Goal: Obtain resource: Obtain resource

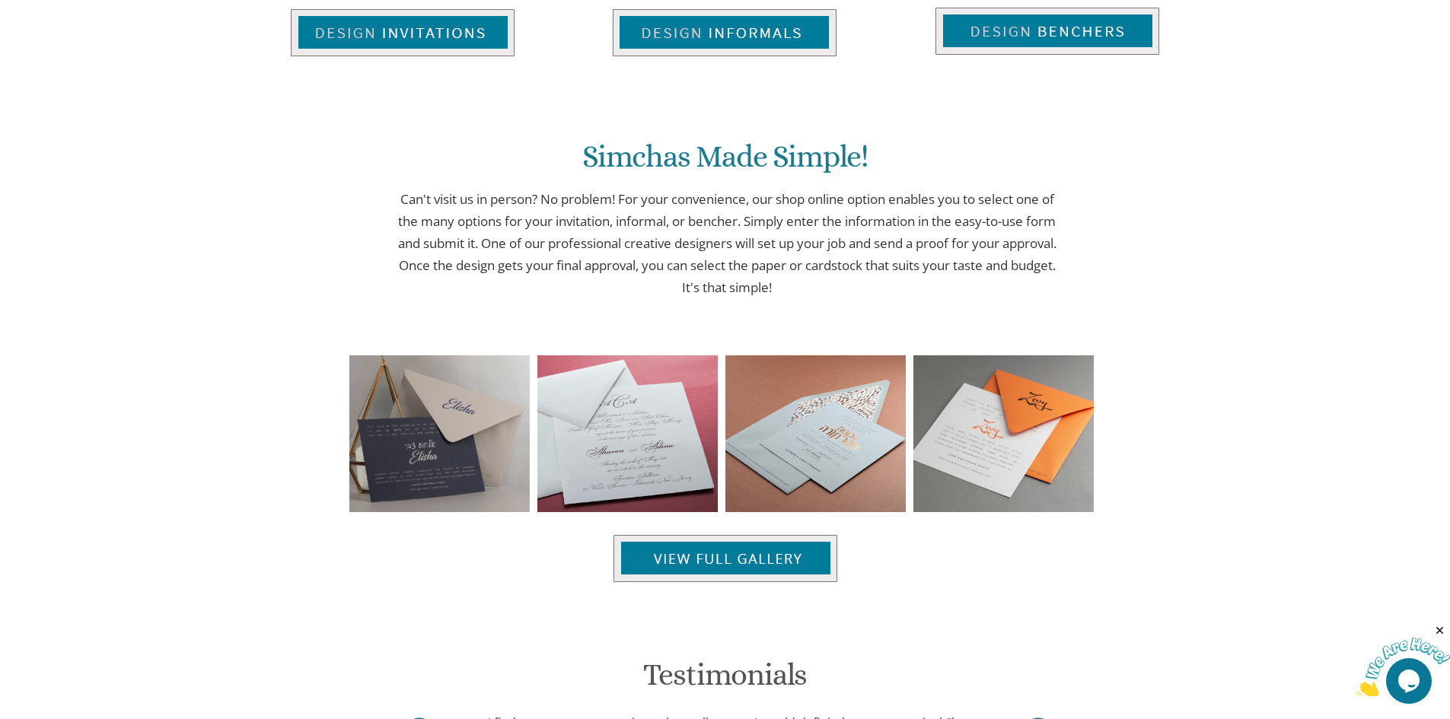
scroll to position [1518, 0]
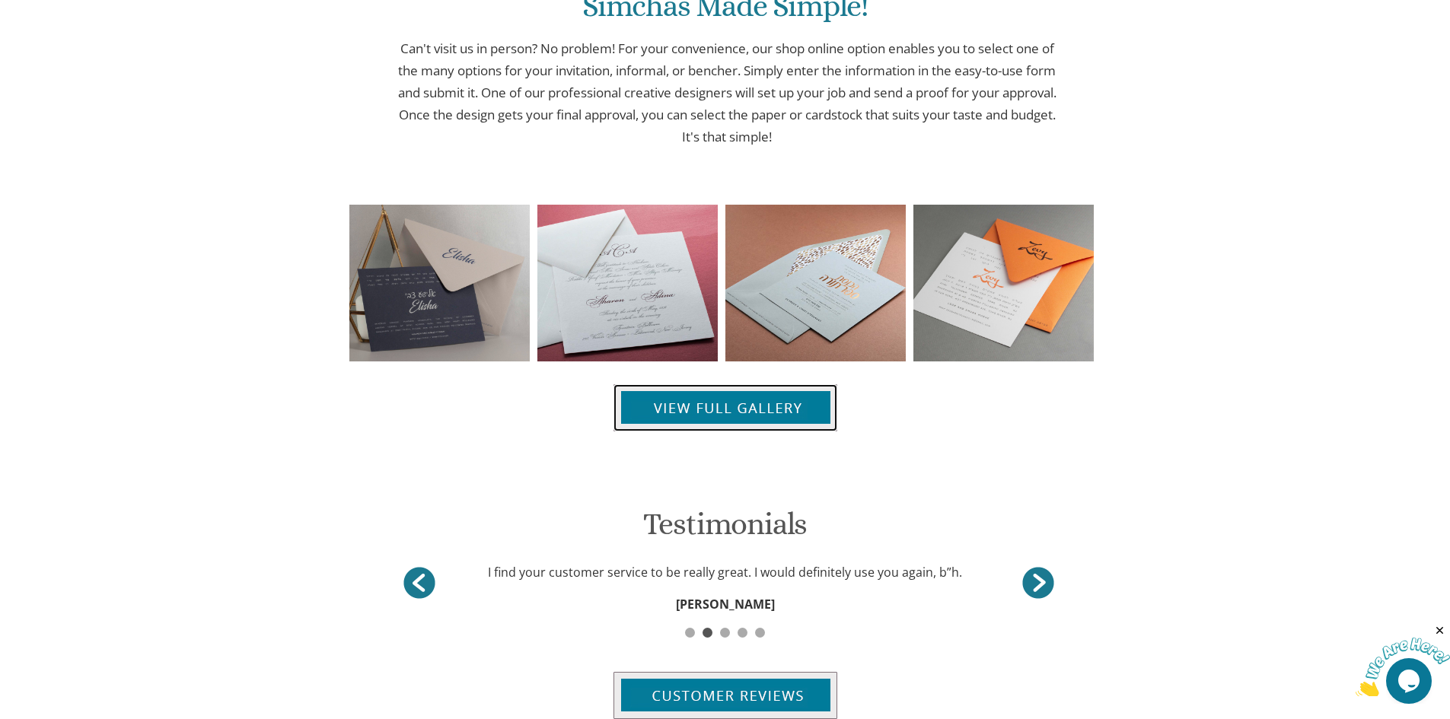
click at [686, 412] on img at bounding box center [725, 407] width 224 height 47
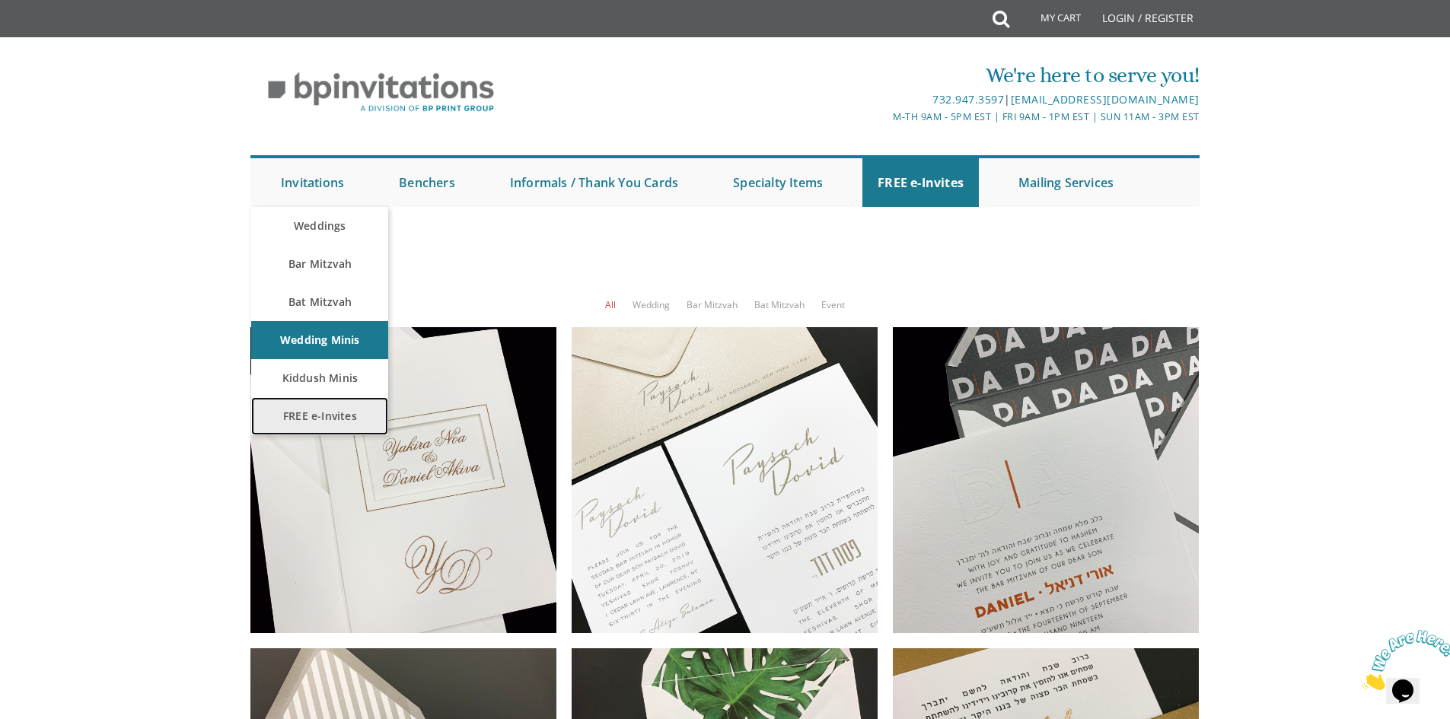
click at [322, 419] on link "FREE e-Invites" at bounding box center [319, 416] width 137 height 38
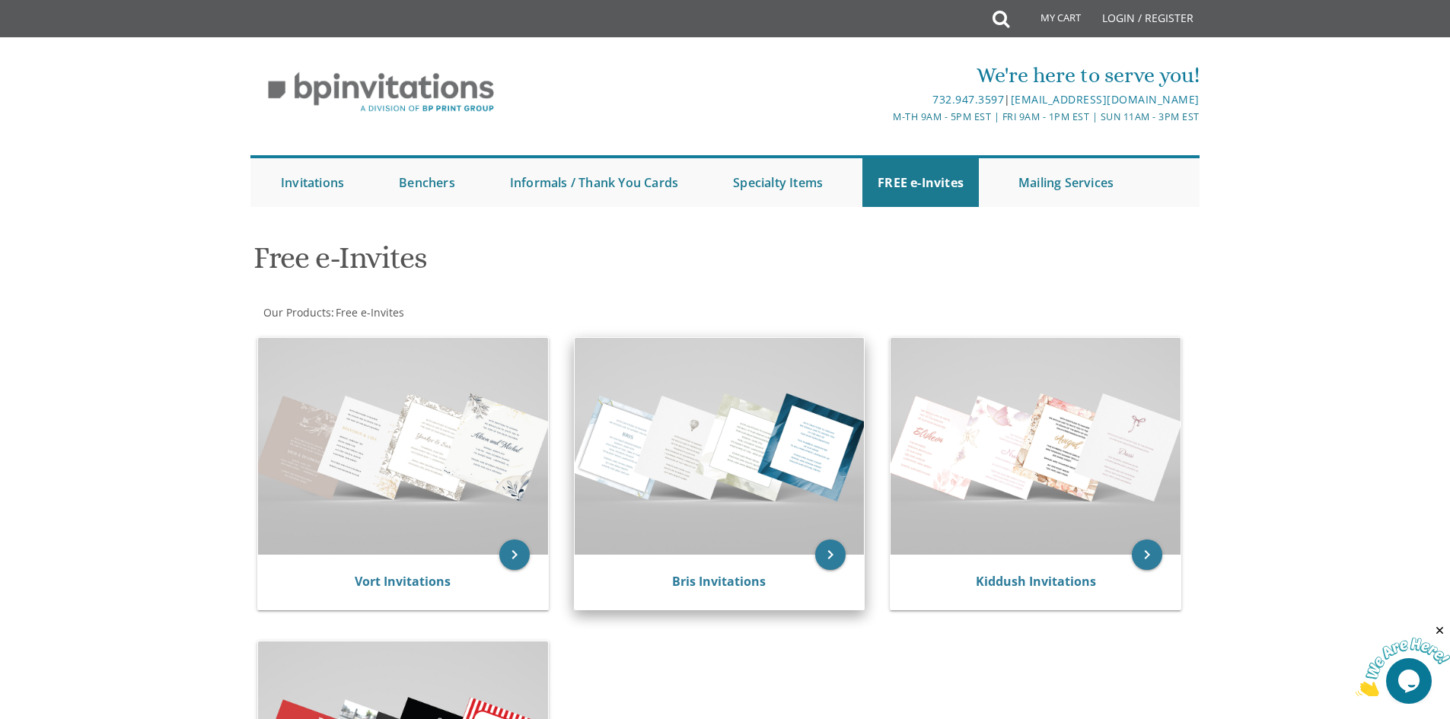
click at [744, 471] on img at bounding box center [720, 446] width 290 height 217
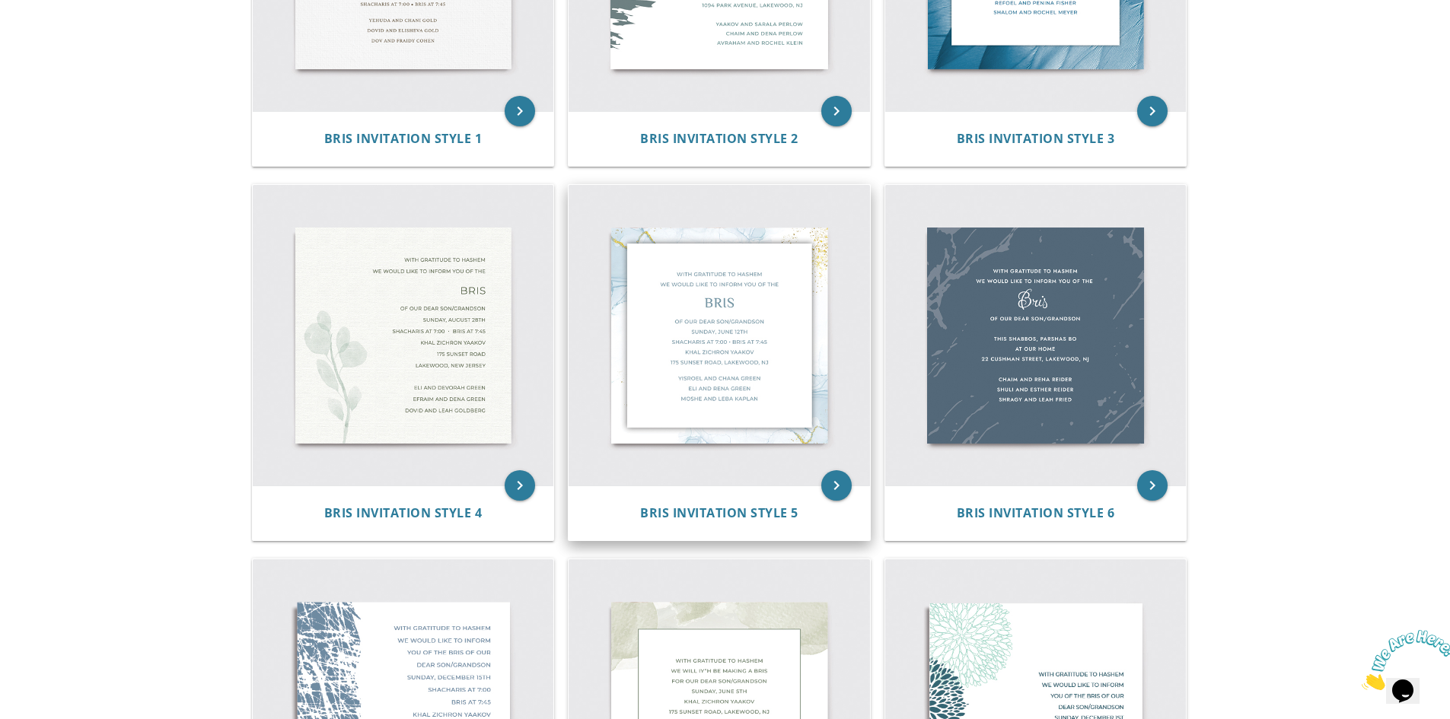
scroll to position [533, 0]
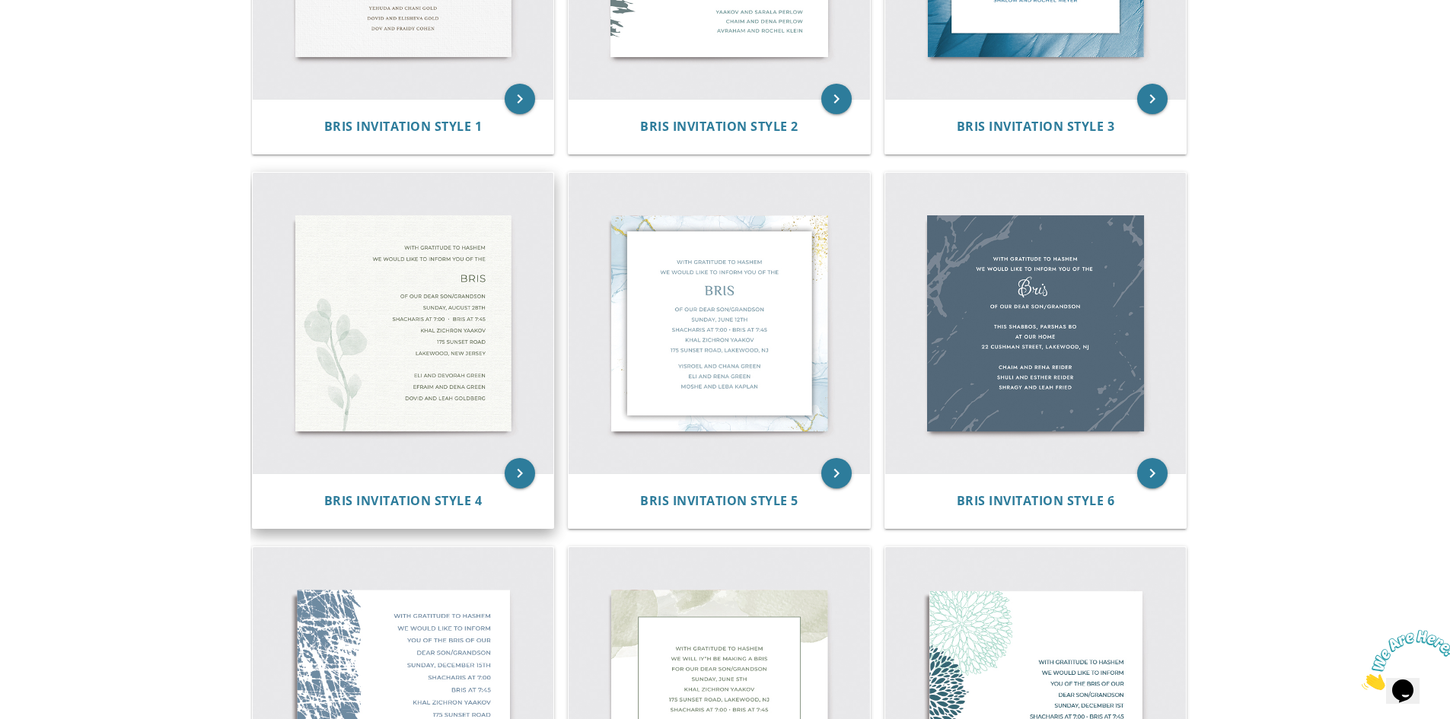
click at [435, 284] on img at bounding box center [403, 323] width 301 height 301
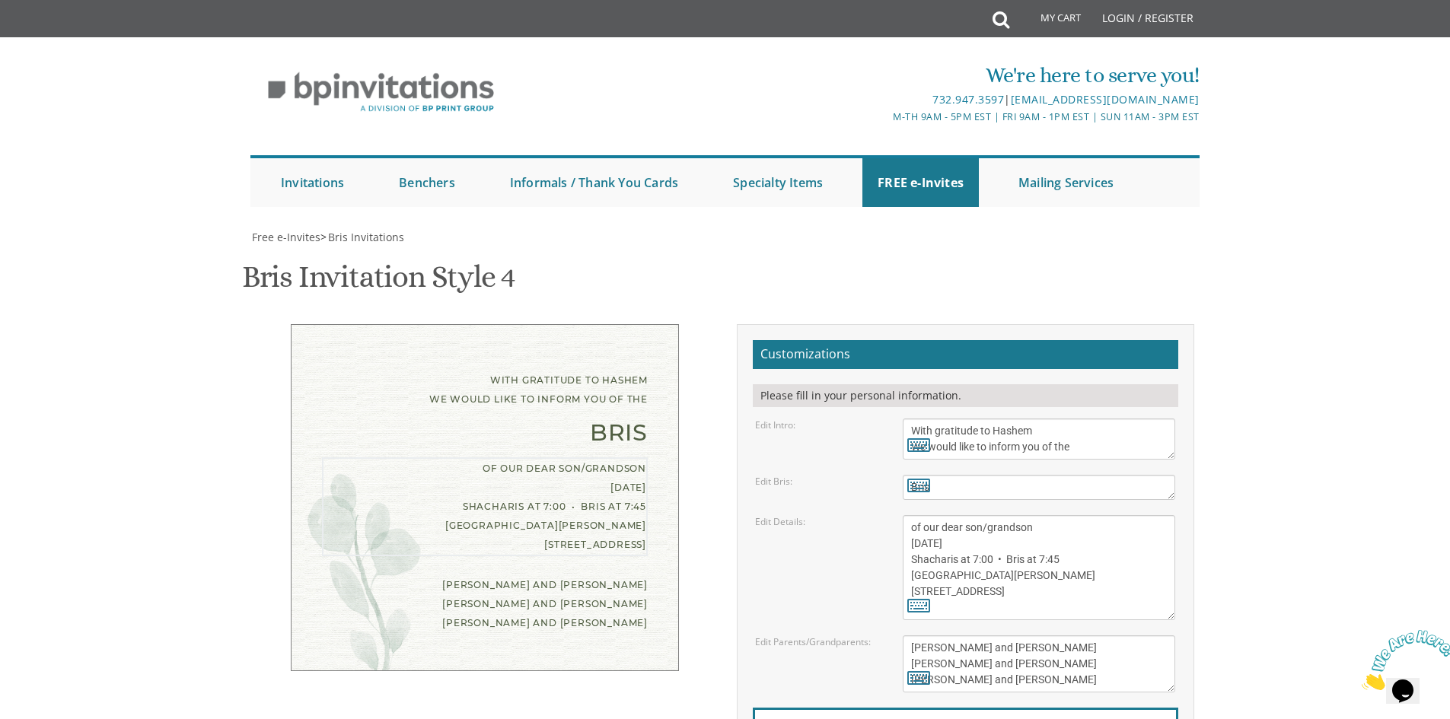
click at [1010, 541] on textarea "of our dear son/grandson [DATE] Shacharis at 7:00 • Bris at 7:45 [GEOGRAPHIC_DA…" at bounding box center [1039, 567] width 272 height 105
drag, startPoint x: 945, startPoint y: 540, endPoint x: 908, endPoint y: 545, distance: 37.7
click at [908, 545] on textarea "of our dear son/grandson [DATE] Shacharis at 7:00 • Bris at 7:45 [GEOGRAPHIC_DA…" at bounding box center [1039, 567] width 272 height 105
drag, startPoint x: 965, startPoint y: 544, endPoint x: 947, endPoint y: 545, distance: 18.3
click at [947, 545] on textarea "of our dear son/grandson [DATE] Shacharis at 7:00 • Bris at 7:45 [GEOGRAPHIC_DA…" at bounding box center [1039, 567] width 272 height 105
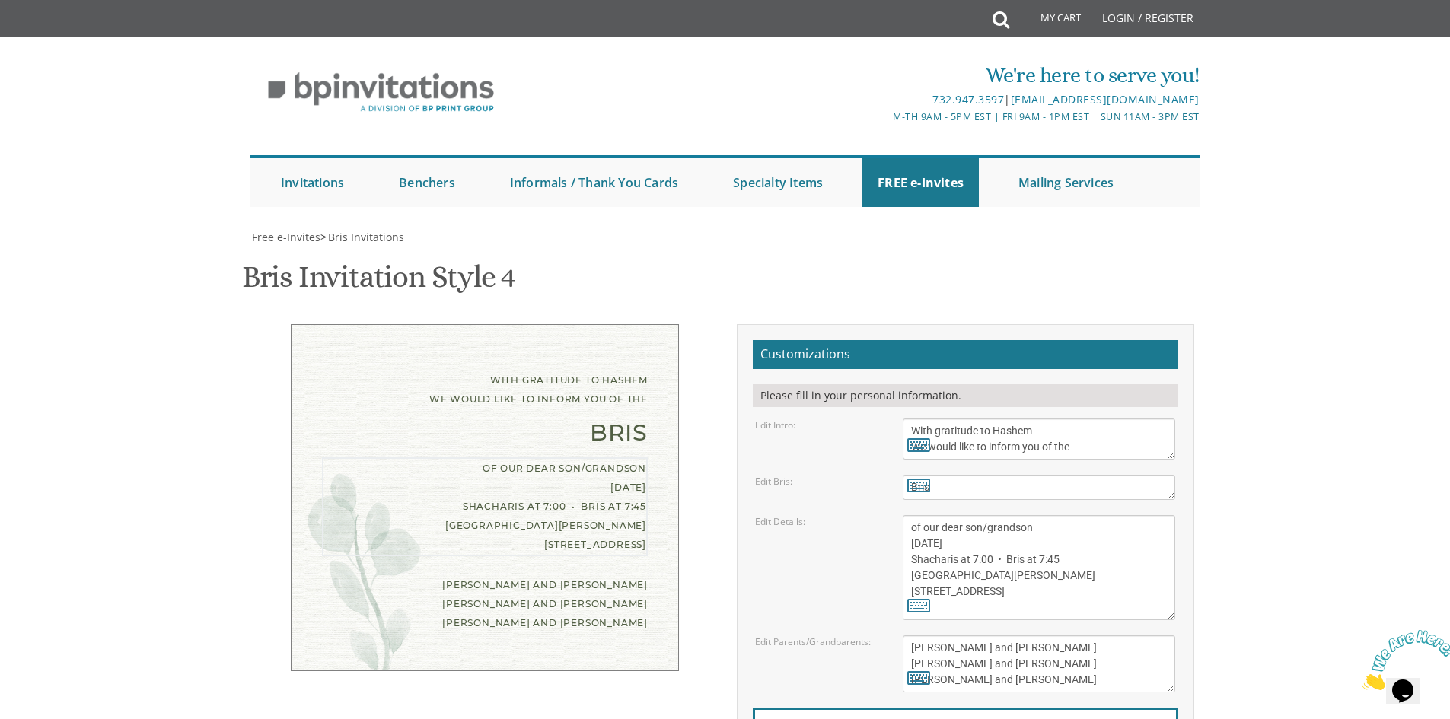
click at [1011, 544] on textarea "of our dear son/grandson [DATE] Shacharis at 7:00 • Bris at 7:45 [GEOGRAPHIC_DA…" at bounding box center [1039, 567] width 272 height 105
click at [986, 560] on textarea "of our dear son/grandson [DATE] Shacharis at 7:00 • Bris at 7:45 [GEOGRAPHIC_DA…" at bounding box center [1039, 567] width 272 height 105
drag, startPoint x: 953, startPoint y: 559, endPoint x: 906, endPoint y: 554, distance: 47.4
click at [906, 554] on textarea "of our dear son/grandson [DATE] Shacharis at 7:00 • Bris at 7:45 [GEOGRAPHIC_DA…" at bounding box center [1039, 567] width 272 height 105
drag, startPoint x: 954, startPoint y: 561, endPoint x: 909, endPoint y: 553, distance: 45.7
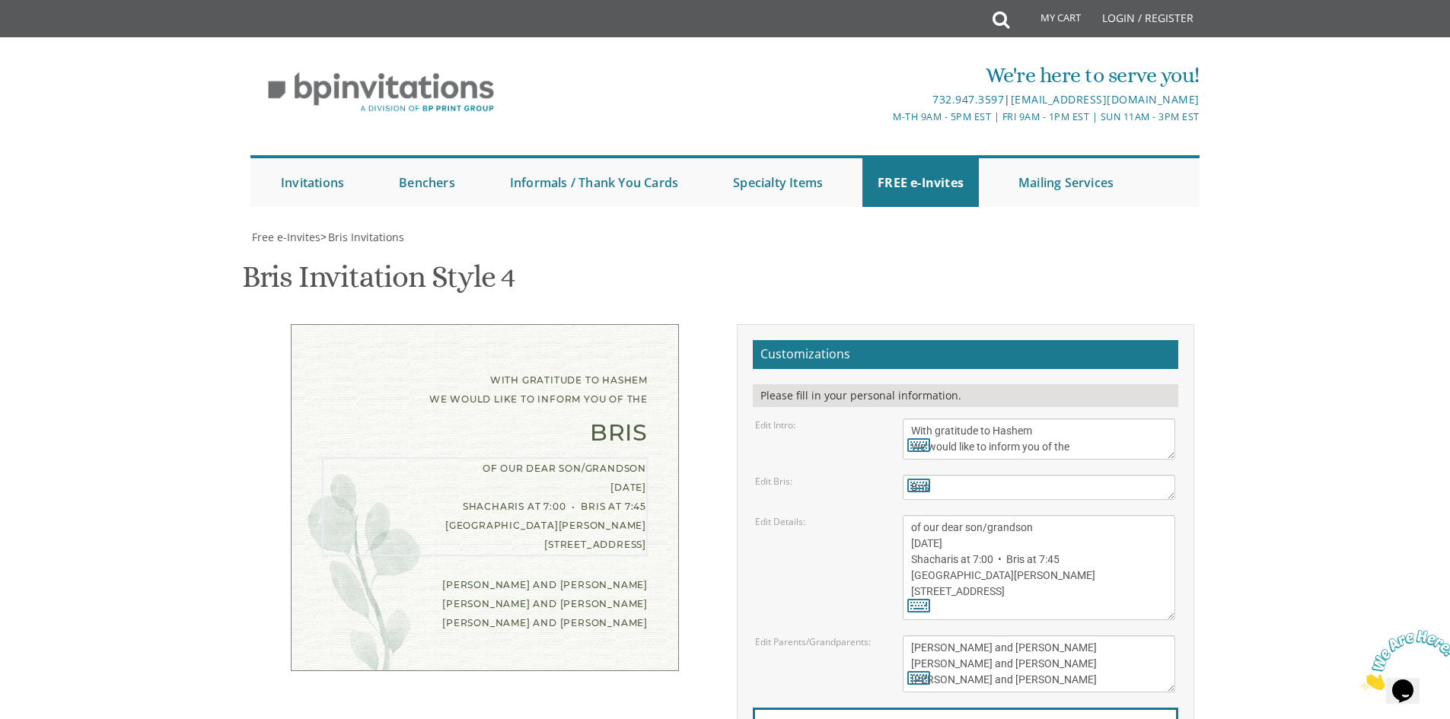
click at [909, 553] on textarea "of our dear son/grandson [DATE] Shacharis at 7:00 • Bris at 7:45 [GEOGRAPHIC_DA…" at bounding box center [1039, 567] width 272 height 105
click at [976, 557] on textarea "of our dear son/grandson [DATE] Shacharis at 7:00 • Bris at 7:45 [GEOGRAPHIC_DA…" at bounding box center [1039, 567] width 272 height 105
click at [1050, 562] on textarea "of our dear son/grandson [DATE] Shacharis at 7:00 • Bris at 7:45 [GEOGRAPHIC_DA…" at bounding box center [1039, 567] width 272 height 105
drag, startPoint x: 1010, startPoint y: 578, endPoint x: 935, endPoint y: 577, distance: 74.6
click at [935, 577] on textarea "of our dear son/grandson [DATE] Shacharis at 7:00 • Bris at 7:45 [GEOGRAPHIC_DA…" at bounding box center [1039, 567] width 272 height 105
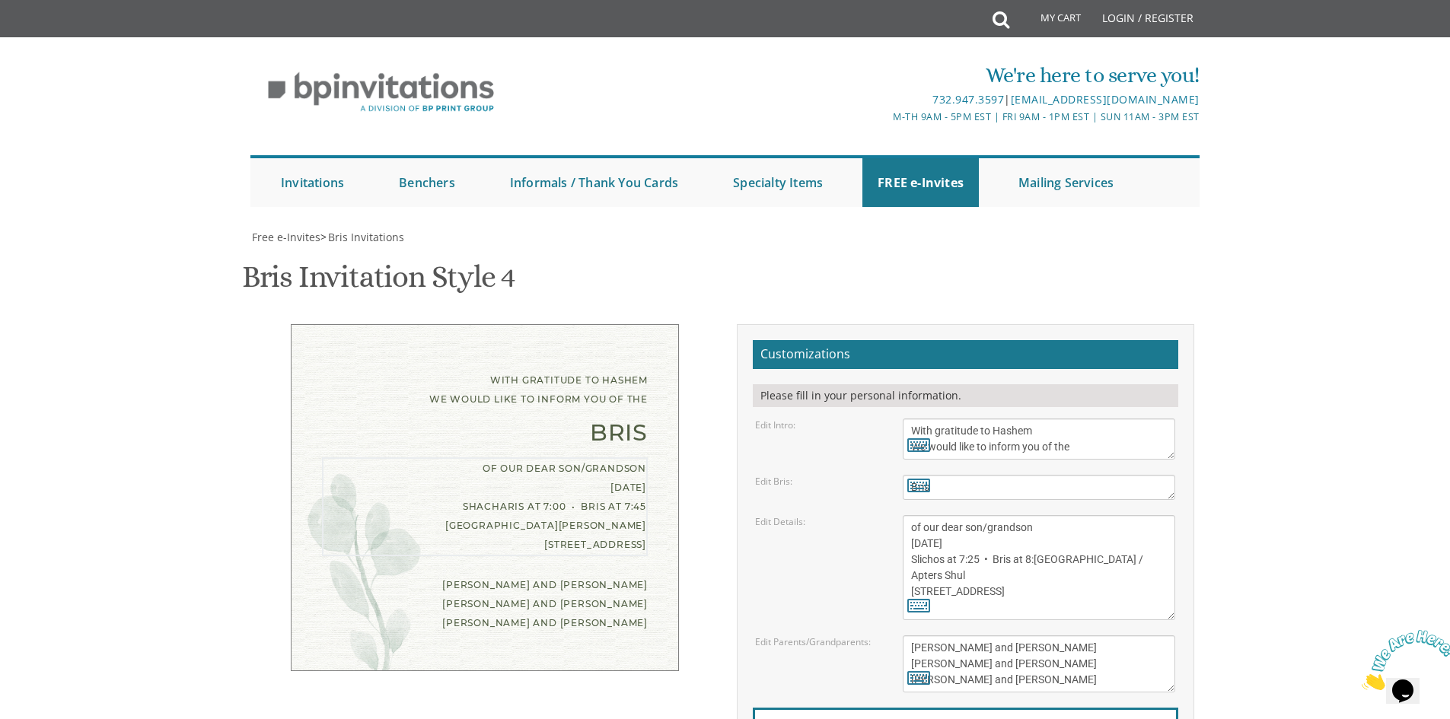
drag, startPoint x: 973, startPoint y: 592, endPoint x: 906, endPoint y: 591, distance: 67.0
click at [906, 591] on textarea "of our dear son/grandson [DATE] Shacharis at 7:00 • Bris at 7:45 [GEOGRAPHIC_DA…" at bounding box center [1039, 567] width 272 height 105
click at [1079, 588] on textarea "of our dear son/grandson [DATE] Shacharis at 7:00 • Bris at 7:45 [GEOGRAPHIC_DA…" at bounding box center [1039, 567] width 272 height 105
type textarea "of our dear son/grandson [DATE] Slichos at 7:25 • Bris at 8:50 Khal Bnei Hayesh…"
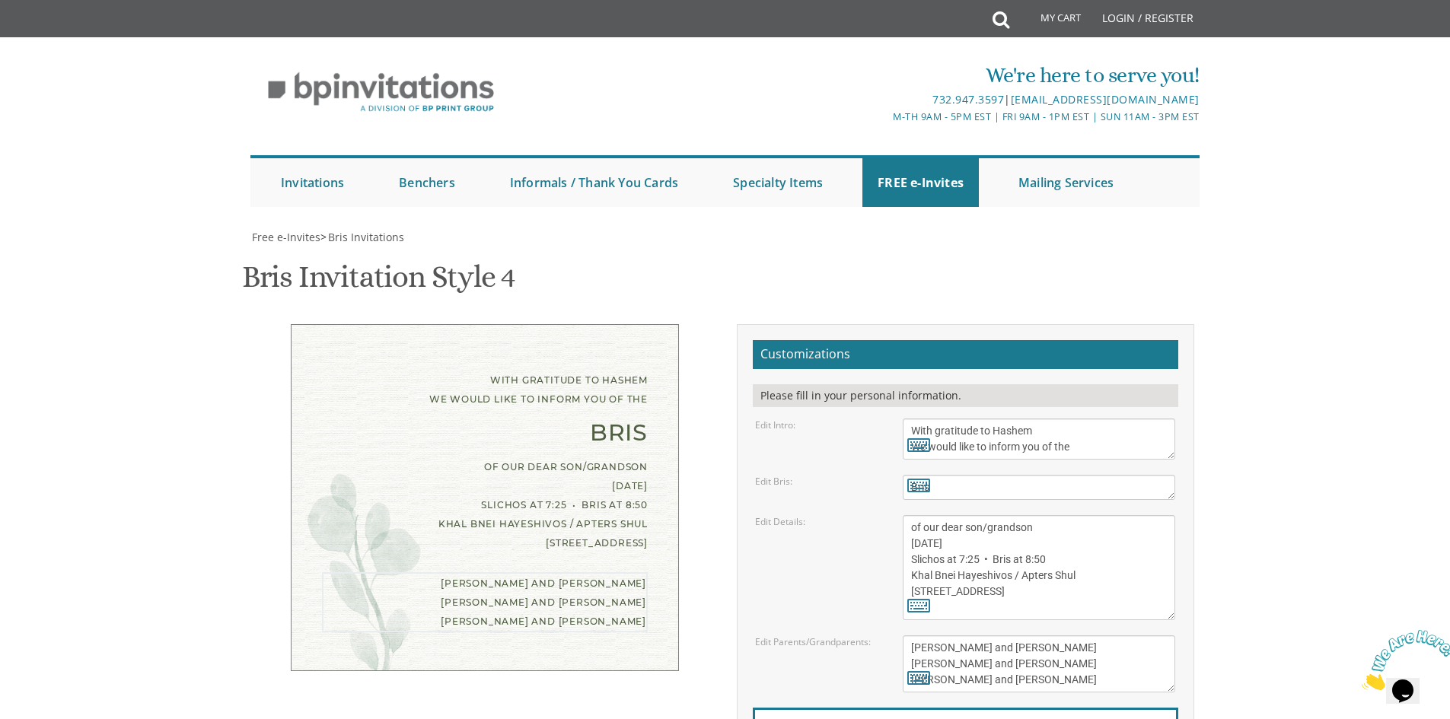
drag, startPoint x: 1011, startPoint y: 496, endPoint x: 903, endPoint y: 496, distance: 108.1
click at [903, 635] on textarea "[PERSON_NAME] and [PERSON_NAME] [PERSON_NAME] and [PERSON_NAME] [PERSON_NAME] a…" at bounding box center [1039, 663] width 272 height 57
click at [1027, 635] on textarea "[PERSON_NAME] and [PERSON_NAME] [PERSON_NAME] and [PERSON_NAME] [PERSON_NAME] a…" at bounding box center [1039, 663] width 272 height 57
drag, startPoint x: 995, startPoint y: 495, endPoint x: 884, endPoint y: 493, distance: 111.1
click at [884, 635] on div "Edit Parents/Grandparents: [PERSON_NAME] and [PERSON_NAME] [PERSON_NAME] and [P…" at bounding box center [965, 663] width 443 height 57
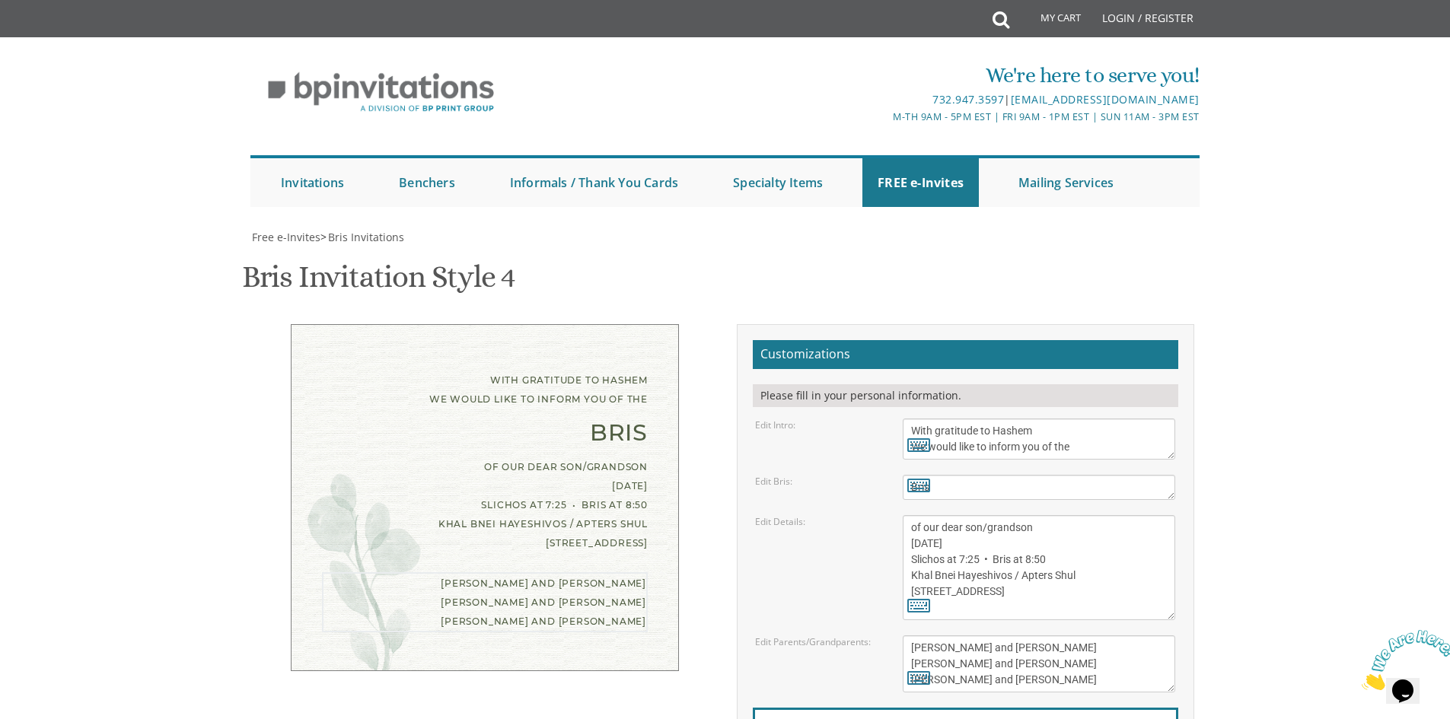
click at [928, 635] on textarea "[PERSON_NAME] and [PERSON_NAME] [PERSON_NAME] and [PERSON_NAME] [PERSON_NAME] a…" at bounding box center [1039, 663] width 272 height 57
drag, startPoint x: 922, startPoint y: 496, endPoint x: 906, endPoint y: 502, distance: 17.6
click at [906, 635] on textarea "[PERSON_NAME] and [PERSON_NAME] [PERSON_NAME] and [PERSON_NAME] [PERSON_NAME] a…" at bounding box center [1039, 663] width 272 height 57
drag, startPoint x: 1136, startPoint y: 496, endPoint x: 1036, endPoint y: 493, distance: 100.5
click at [1036, 635] on textarea "[PERSON_NAME] and [PERSON_NAME] [PERSON_NAME] and [PERSON_NAME] [PERSON_NAME] a…" at bounding box center [1039, 663] width 272 height 57
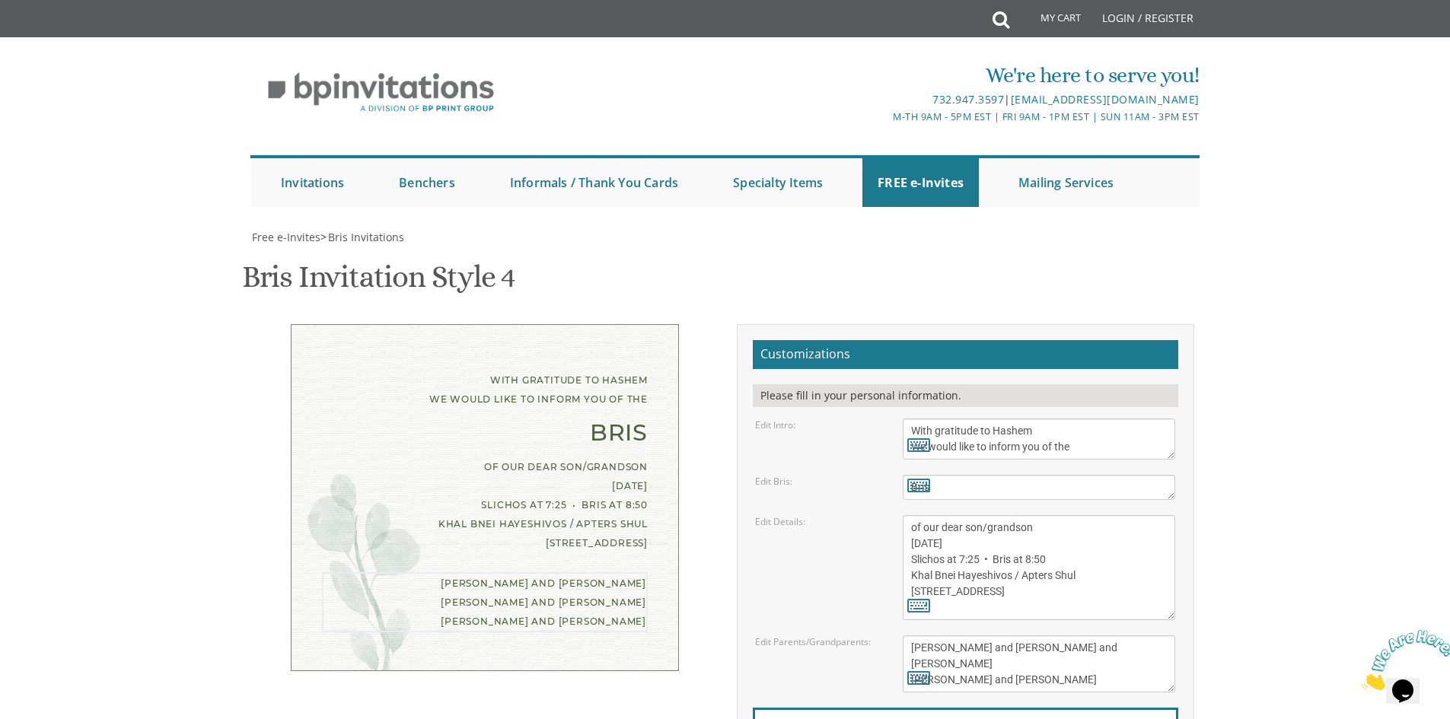
click at [1020, 635] on textarea "[PERSON_NAME] and [PERSON_NAME] [PERSON_NAME] and [PERSON_NAME] [PERSON_NAME] a…" at bounding box center [1039, 663] width 272 height 57
drag, startPoint x: 1027, startPoint y: 511, endPoint x: 908, endPoint y: 508, distance: 118.8
click at [908, 635] on textarea "[PERSON_NAME] and [PERSON_NAME] [PERSON_NAME] and [PERSON_NAME] [PERSON_NAME] a…" at bounding box center [1039, 663] width 272 height 57
click at [1090, 635] on textarea "[PERSON_NAME] and [PERSON_NAME] [PERSON_NAME] and [PERSON_NAME] [PERSON_NAME] a…" at bounding box center [1039, 663] width 272 height 57
click at [1064, 635] on textarea "[PERSON_NAME] and [PERSON_NAME] [PERSON_NAME] and [PERSON_NAME] [PERSON_NAME] a…" at bounding box center [1039, 663] width 272 height 57
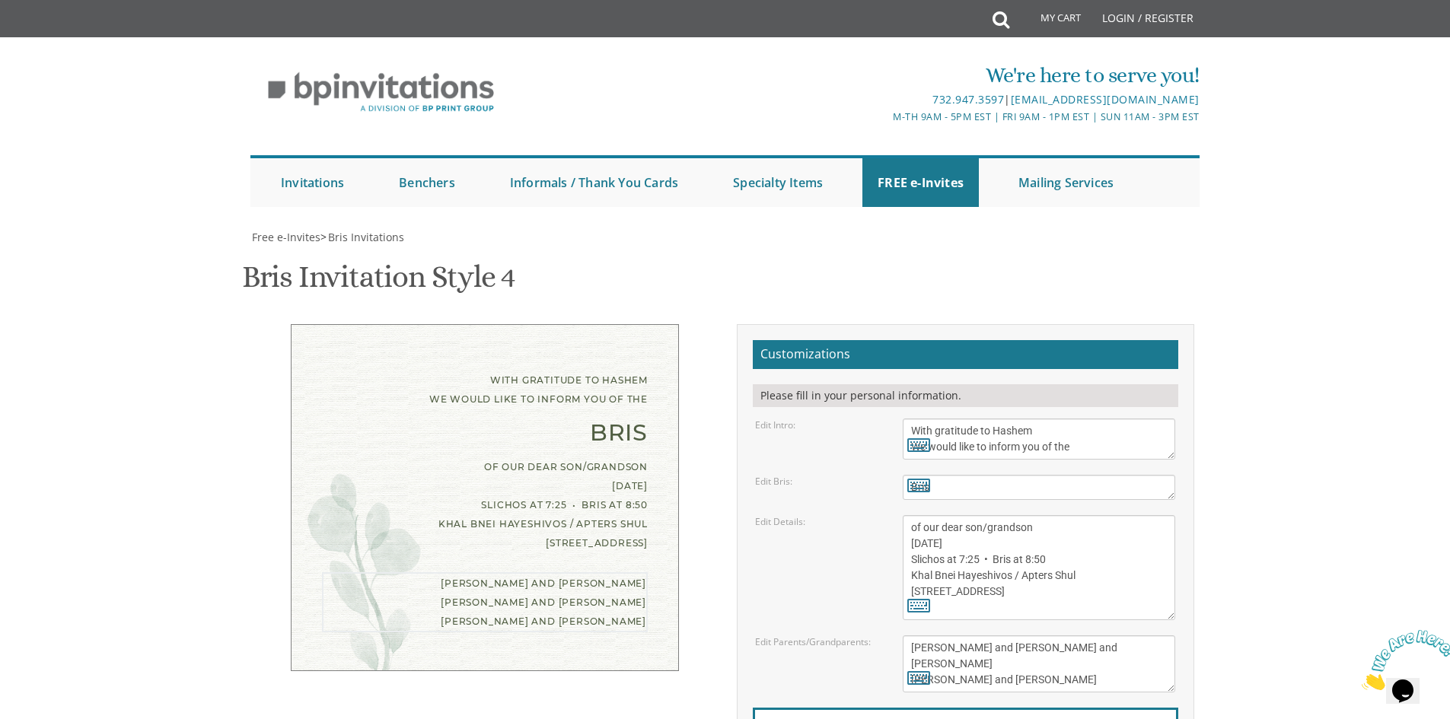
drag, startPoint x: 1067, startPoint y: 530, endPoint x: 867, endPoint y: 533, distance: 200.2
click at [867, 635] on div "Edit Parents/Grandparents: [PERSON_NAME] and [PERSON_NAME] [PERSON_NAME] and [P…" at bounding box center [965, 663] width 443 height 57
type textarea "[PERSON_NAME] and [PERSON_NAME] and [PERSON_NAME] [PERSON_NAME] and [PERSON_NAM…"
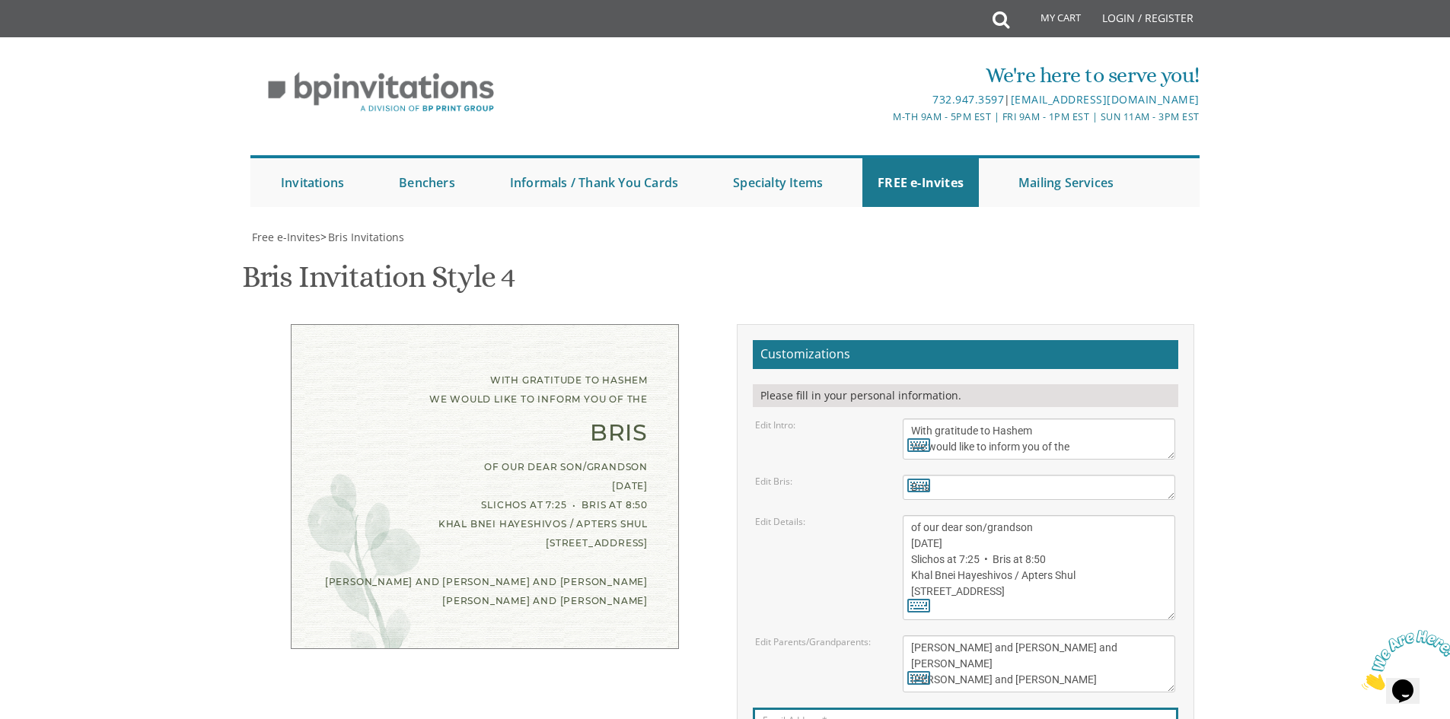
type input "[EMAIL_ADDRESS][DOMAIN_NAME]"
